Goal: Task Accomplishment & Management: Complete application form

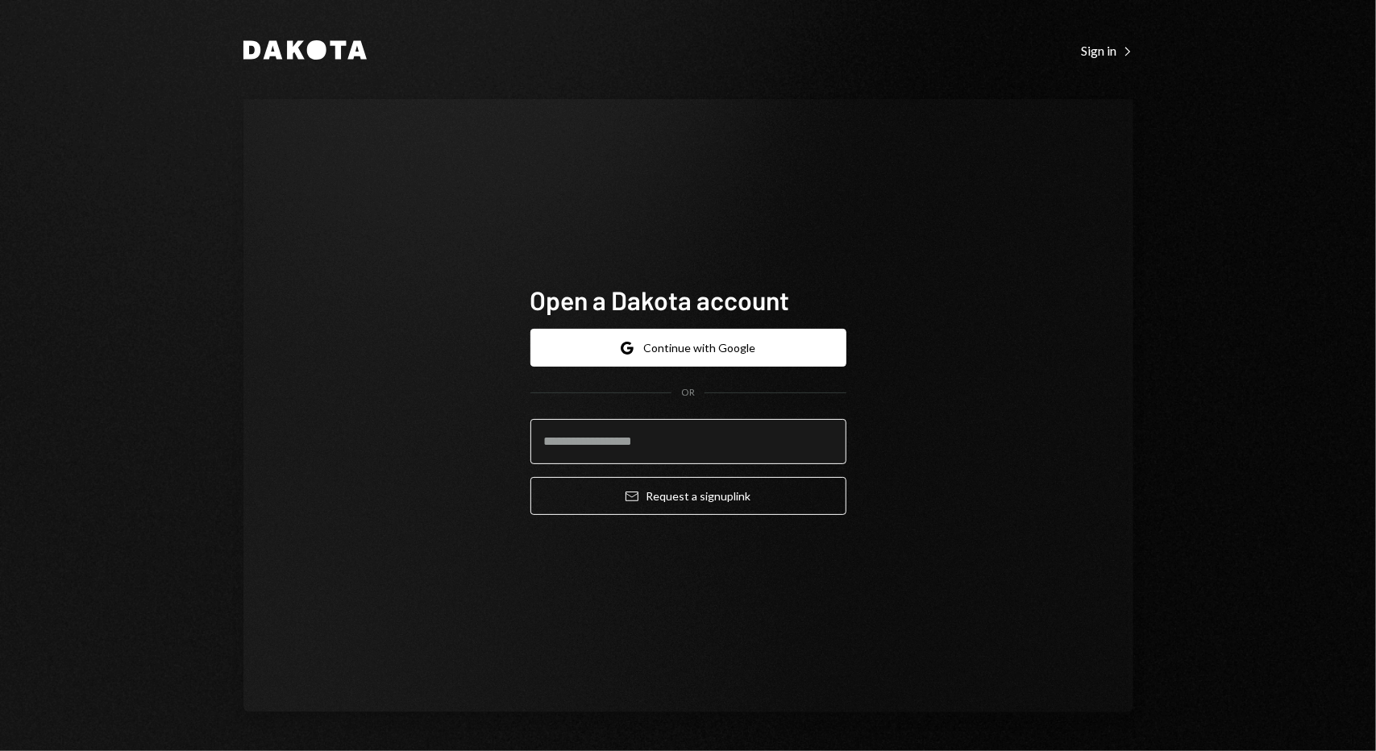
click at [759, 454] on input "email" at bounding box center [688, 441] width 316 height 45
type input "**********"
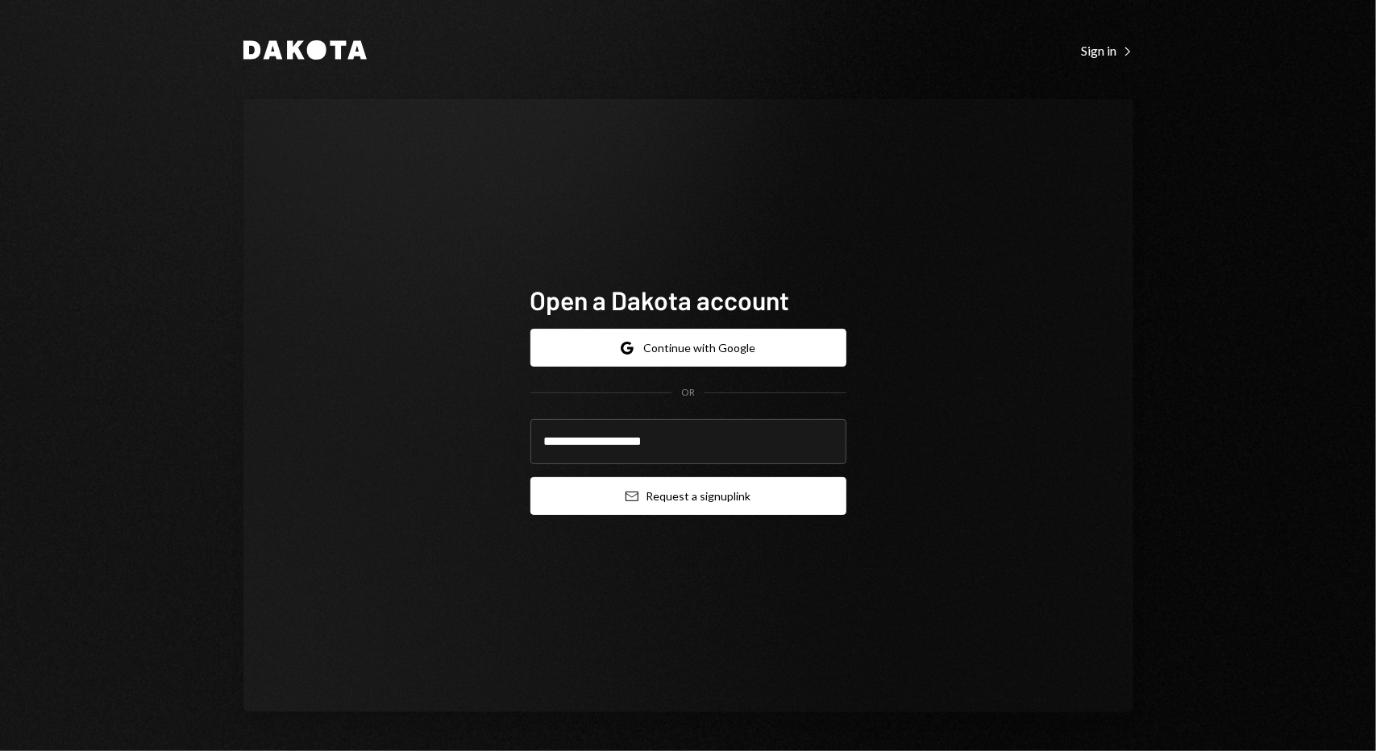
click at [708, 501] on button "Email Request a sign up link" at bounding box center [688, 496] width 316 height 38
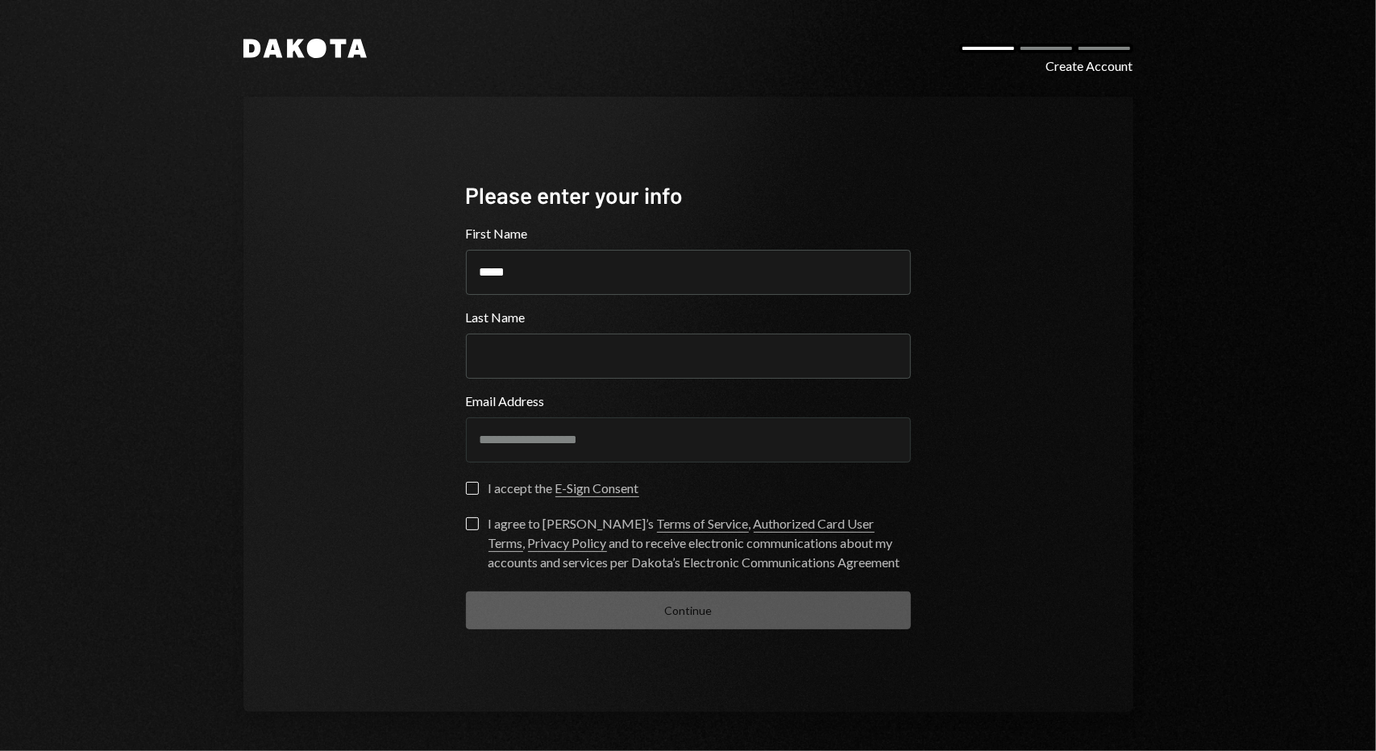
type input "*****"
click at [627, 320] on label "Last Name" at bounding box center [688, 317] width 445 height 19
click at [627, 334] on input "Last Name" at bounding box center [688, 356] width 445 height 45
type input "*"
click at [469, 497] on label "I accept the E-Sign Consent" at bounding box center [552, 490] width 173 height 16
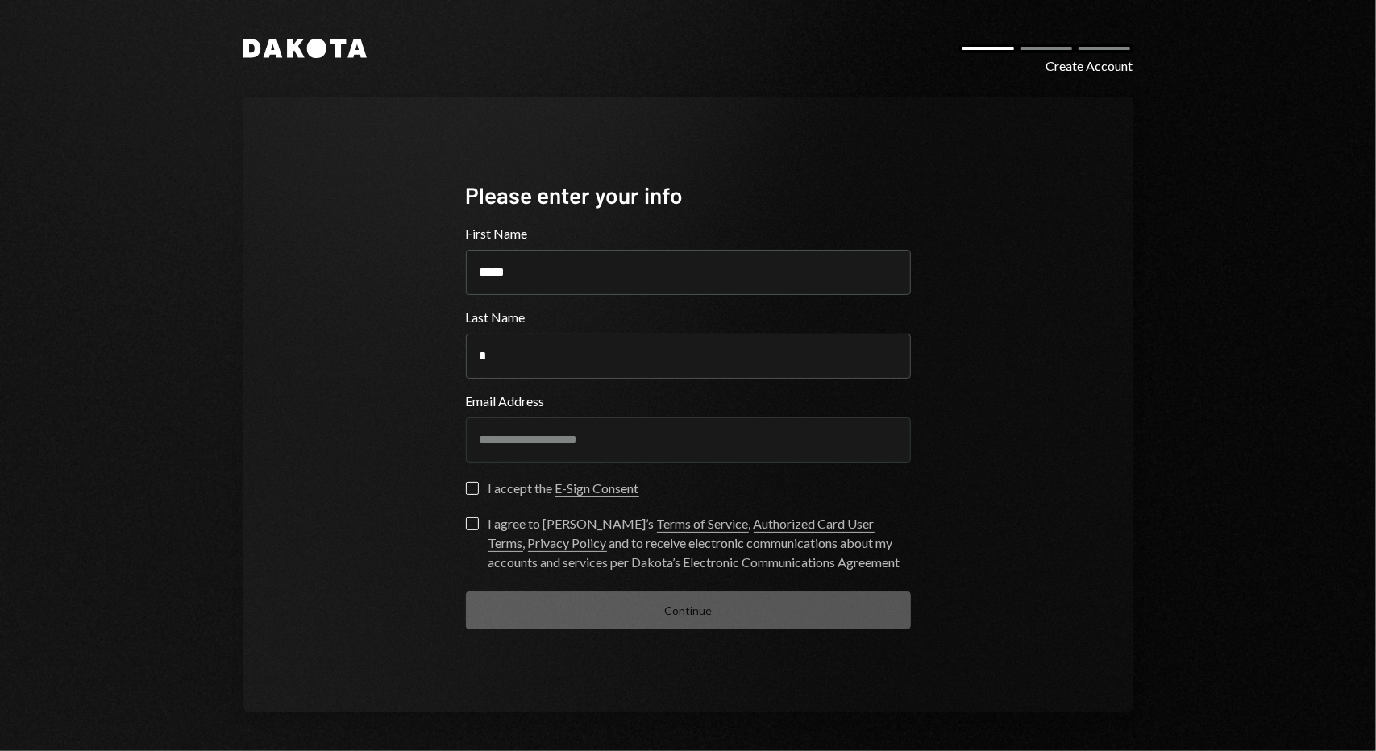
click at [469, 495] on button "I accept the E-Sign Consent" at bounding box center [472, 488] width 13 height 13
click at [468, 526] on button "I agree to [PERSON_NAME]’s Terms of Service , Authorized Card User Terms , Priv…" at bounding box center [472, 524] width 13 height 13
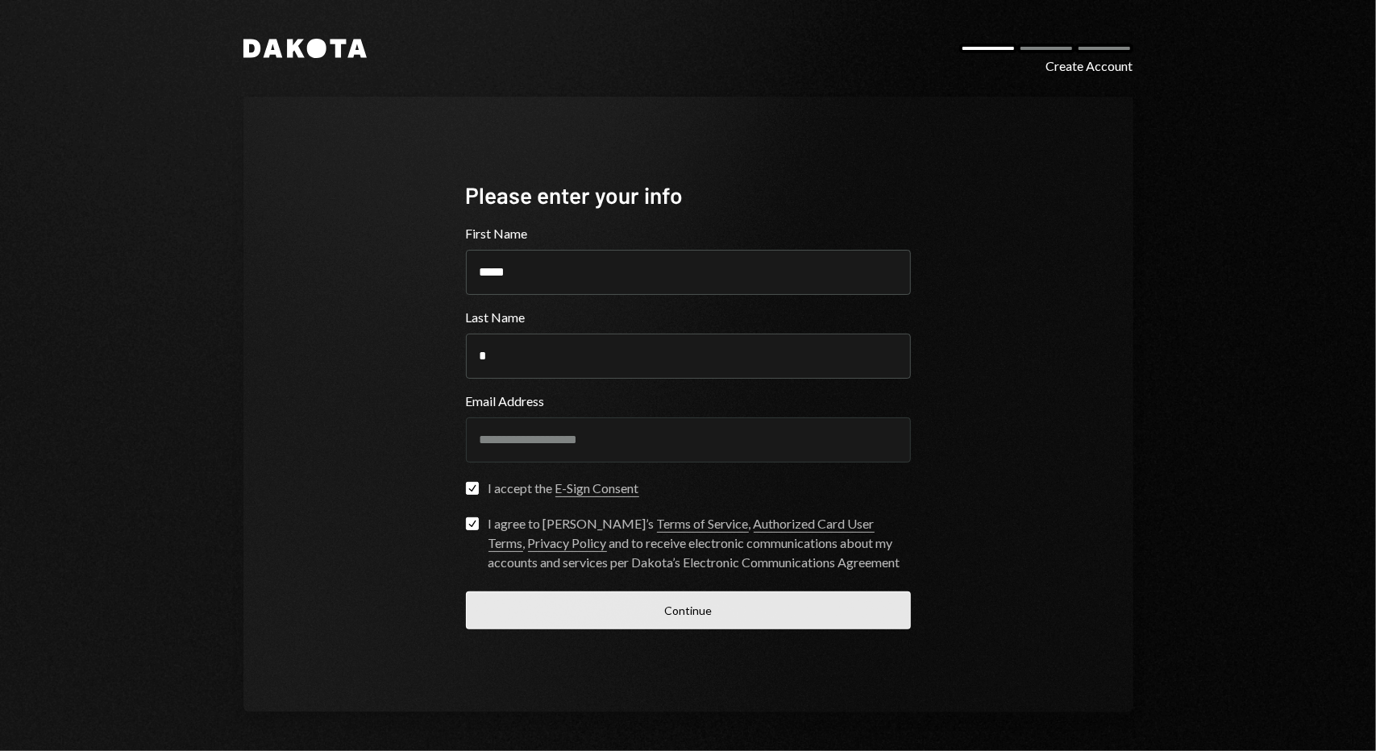
click at [587, 618] on button "Continue" at bounding box center [688, 611] width 445 height 38
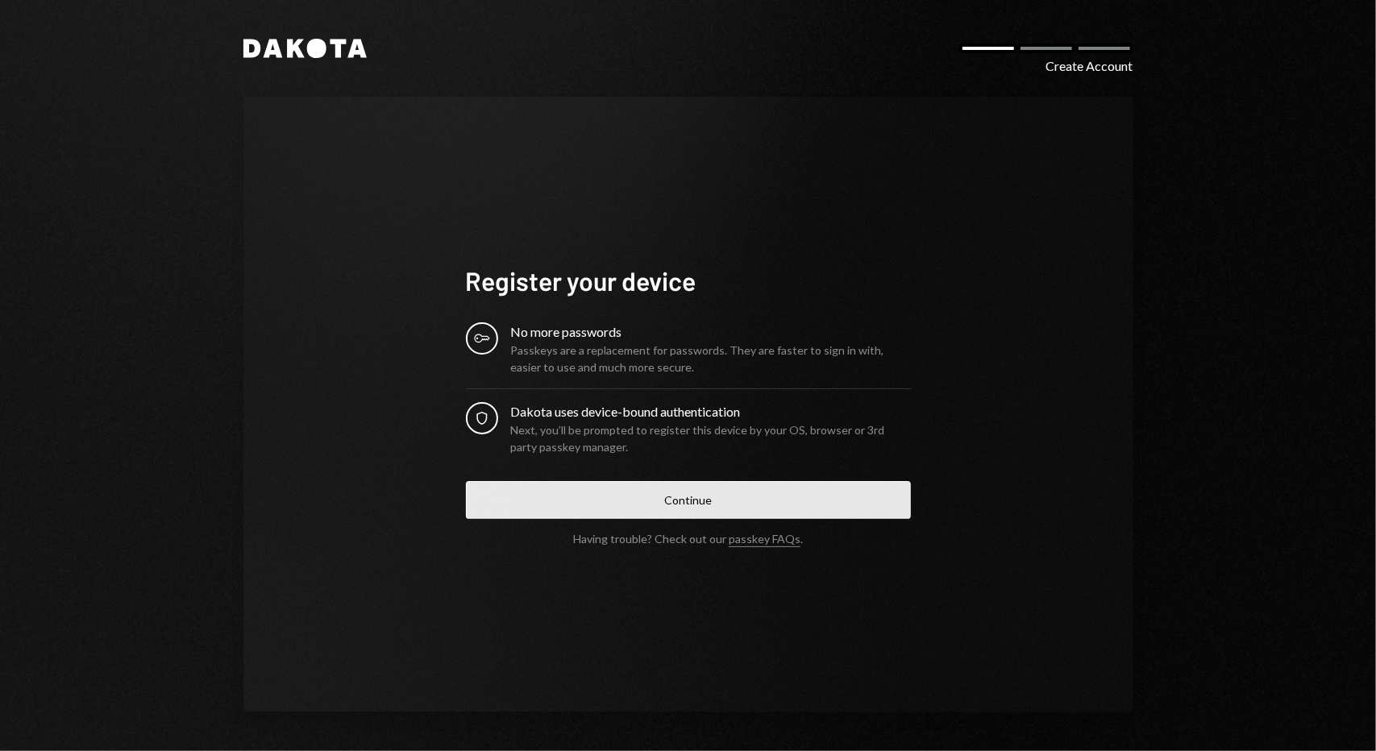
click at [690, 501] on button "Continue" at bounding box center [688, 500] width 445 height 38
